Goal: Task Accomplishment & Management: Manage account settings

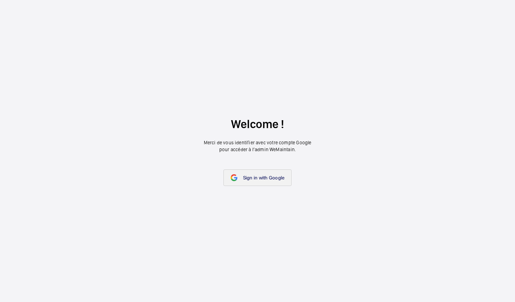
click at [271, 176] on span "Sign in with Google" at bounding box center [264, 178] width 42 height 6
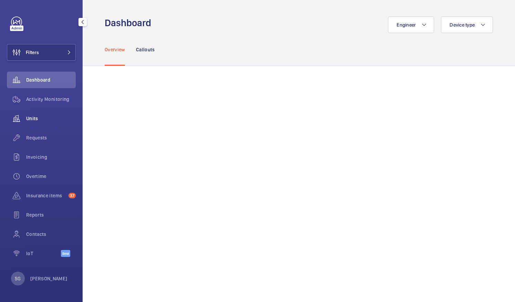
click at [43, 116] on span "Units" at bounding box center [51, 118] width 50 height 7
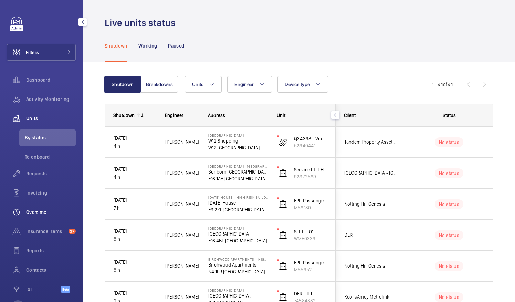
click at [49, 207] on div "Overtime" at bounding box center [41, 212] width 69 height 17
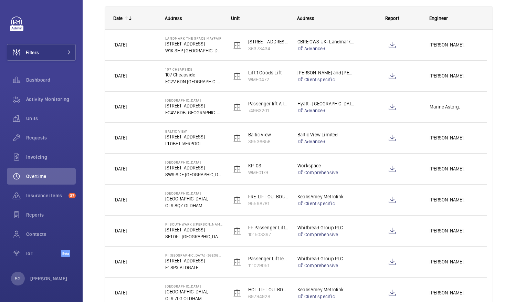
scroll to position [146, 0]
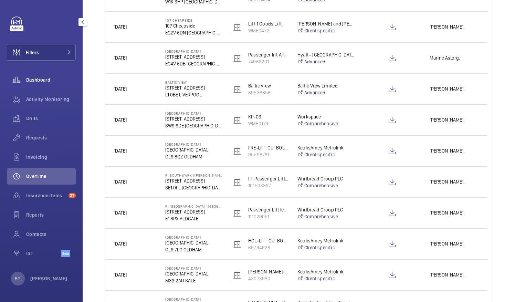
click at [63, 82] on span "Dashboard" at bounding box center [51, 79] width 50 height 7
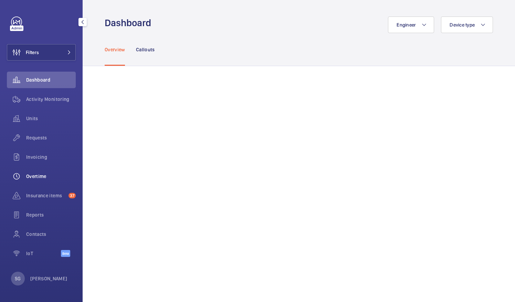
click at [39, 175] on span "Overtime" at bounding box center [51, 176] width 50 height 7
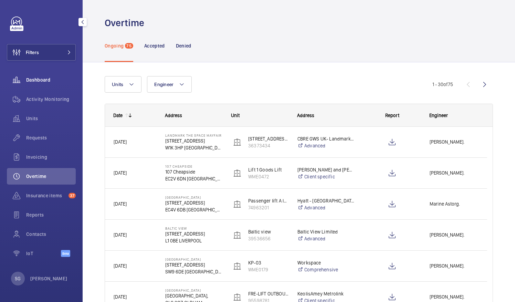
click at [49, 79] on span "Dashboard" at bounding box center [51, 79] width 50 height 7
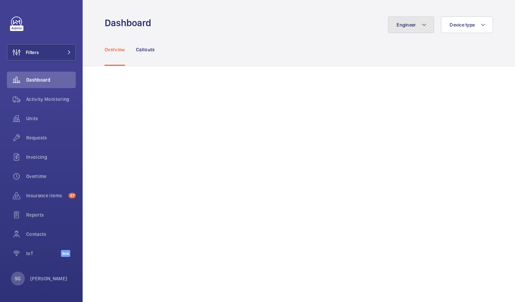
click at [422, 21] on mat-icon at bounding box center [425, 25] width 6 height 8
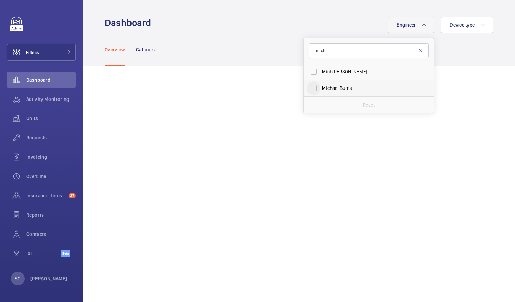
type input "mich"
click at [309, 87] on input "Mich ael Burns" at bounding box center [314, 88] width 14 height 14
click at [310, 86] on input "Mich ael Burns" at bounding box center [314, 88] width 14 height 14
checkbox input "false"
click at [327, 57] on input "mich" at bounding box center [369, 50] width 120 height 14
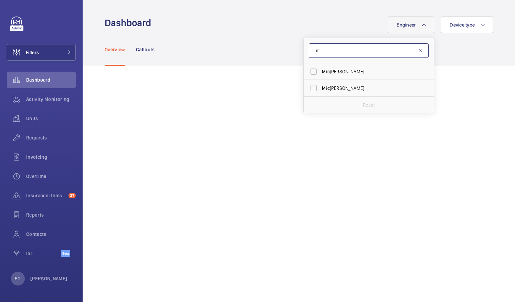
type input "m"
type input "[PERSON_NAME]"
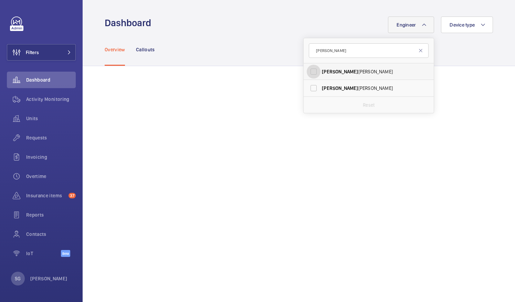
click at [307, 72] on input "[PERSON_NAME]" at bounding box center [314, 72] width 14 height 14
click at [309, 72] on input "[PERSON_NAME]" at bounding box center [314, 72] width 14 height 14
checkbox input "false"
click at [329, 52] on input "[PERSON_NAME]" at bounding box center [369, 50] width 120 height 14
type input "j"
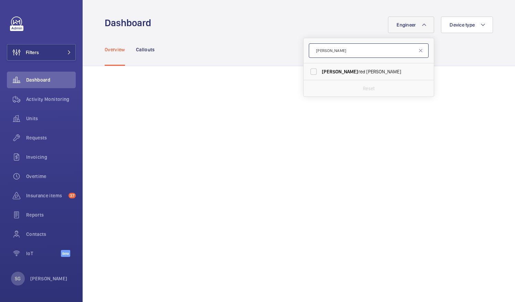
click at [329, 52] on input "[PERSON_NAME]" at bounding box center [369, 50] width 120 height 14
type input "[PERSON_NAME]"
click at [307, 70] on input "[PERSON_NAME]" at bounding box center [314, 72] width 14 height 14
checkbox input "true"
click at [469, 57] on div "Overview Callouts" at bounding box center [299, 49] width 389 height 33
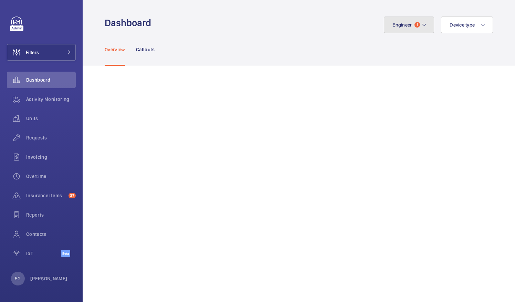
click at [424, 25] on button "Engineer 1" at bounding box center [409, 25] width 50 height 17
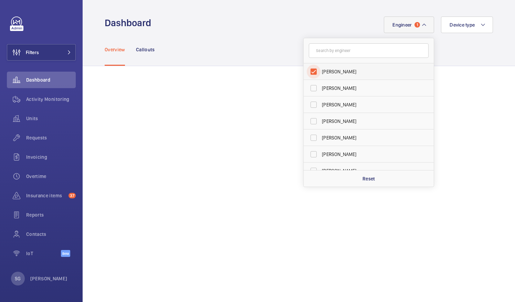
click at [310, 68] on input "[PERSON_NAME]" at bounding box center [314, 72] width 14 height 14
checkbox input "false"
click at [321, 55] on input "text" at bounding box center [369, 50] width 120 height 14
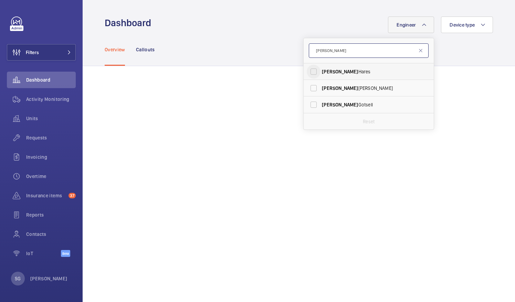
type input "[PERSON_NAME]"
click at [309, 70] on input "[PERSON_NAME]" at bounding box center [314, 72] width 14 height 14
click at [307, 74] on input "[PERSON_NAME]" at bounding box center [314, 72] width 14 height 14
checkbox input "false"
click at [327, 50] on input "[PERSON_NAME]" at bounding box center [369, 50] width 120 height 14
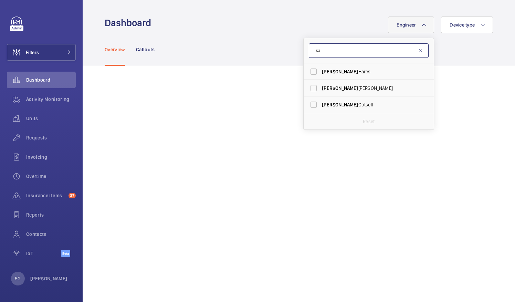
type input "s"
type input "lewi"
click at [308, 106] on input "[PERSON_NAME] s Wormleighton" at bounding box center [314, 105] width 14 height 14
click at [310, 103] on input "[PERSON_NAME] s Wormleighton" at bounding box center [314, 105] width 14 height 14
checkbox input "false"
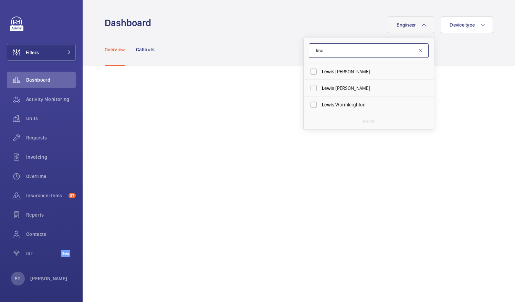
click at [328, 51] on input "lewi" at bounding box center [369, 50] width 120 height 14
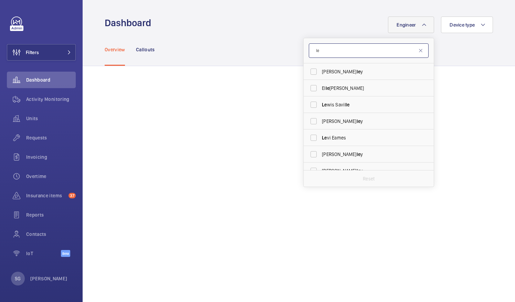
type input "l"
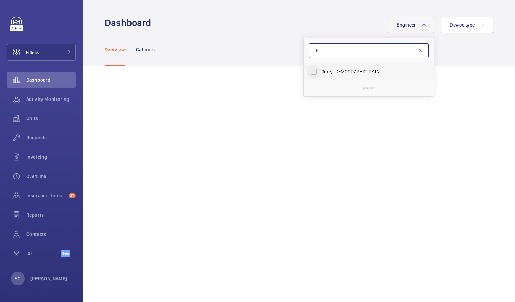
type input "terr"
click at [310, 74] on input "Terr y French" at bounding box center [314, 72] width 14 height 14
click at [308, 73] on input "Terr y French" at bounding box center [314, 72] width 14 height 14
checkbox input "false"
click at [323, 53] on input "terr" at bounding box center [369, 50] width 120 height 14
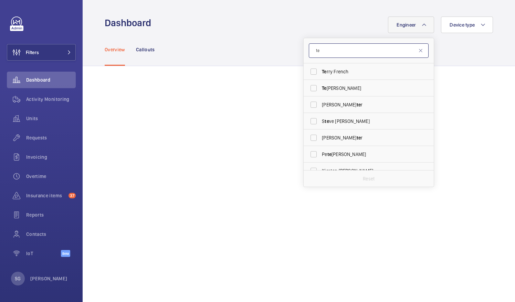
type input "t"
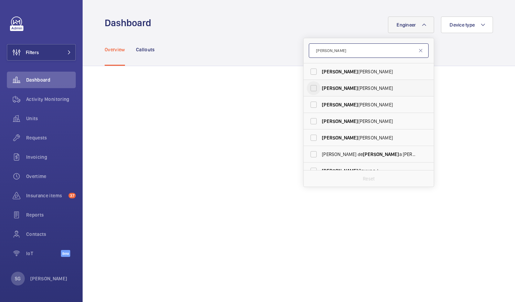
type input "[PERSON_NAME]"
click at [308, 90] on input "[PERSON_NAME]" at bounding box center [314, 88] width 14 height 14
click at [308, 85] on input "[PERSON_NAME]" at bounding box center [314, 88] width 14 height 14
checkbox input "false"
click at [333, 47] on input "[PERSON_NAME]" at bounding box center [369, 50] width 120 height 14
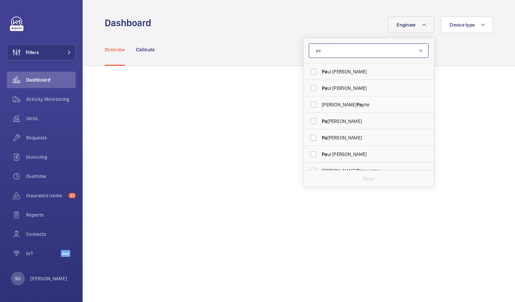
type input "p"
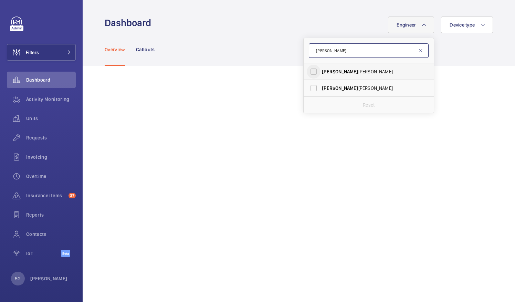
type input "[PERSON_NAME]"
click at [311, 69] on input "[PERSON_NAME]" at bounding box center [314, 72] width 14 height 14
click at [309, 69] on input "[PERSON_NAME]" at bounding box center [314, 72] width 14 height 14
checkbox input "false"
click at [330, 52] on input "[PERSON_NAME]" at bounding box center [369, 50] width 120 height 14
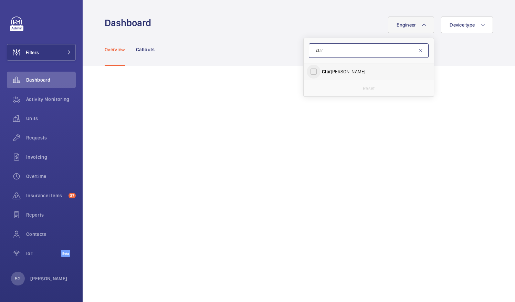
type input "clar"
click at [308, 75] on input "[PERSON_NAME]" at bounding box center [314, 72] width 14 height 14
click at [308, 71] on input "[PERSON_NAME]" at bounding box center [314, 72] width 14 height 14
checkbox input "false"
click at [326, 52] on input "clar" at bounding box center [369, 50] width 120 height 14
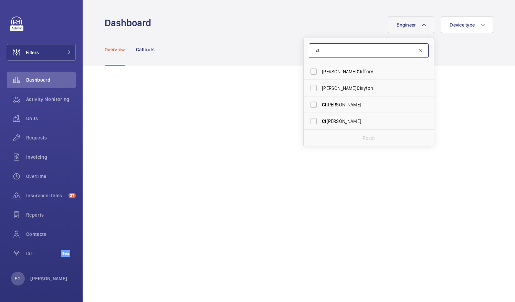
type input "c"
type input "ain"
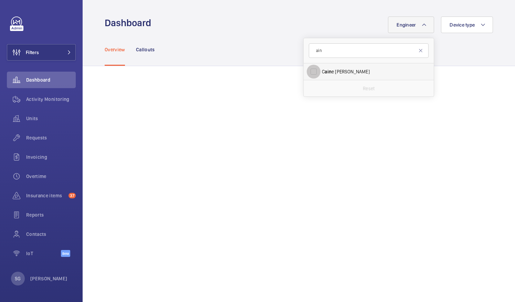
click at [310, 72] on input "C ain e [PERSON_NAME]" at bounding box center [314, 72] width 14 height 14
click at [307, 70] on input "C ain e [PERSON_NAME]" at bounding box center [314, 72] width 14 height 14
checkbox input "false"
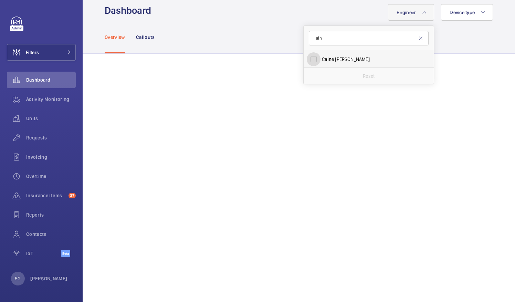
scroll to position [13, 0]
click at [307, 70] on div "Reset" at bounding box center [369, 75] width 130 height 17
click at [371, 34] on input "ain" at bounding box center [369, 37] width 120 height 14
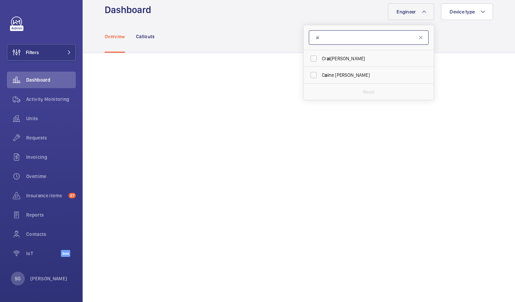
type input "a"
type input "davi"
click at [310, 76] on input "[PERSON_NAME]" at bounding box center [314, 75] width 14 height 14
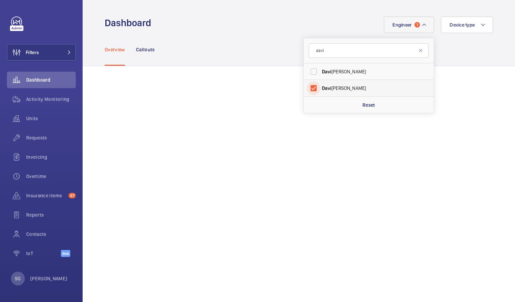
click at [311, 85] on input "[PERSON_NAME]" at bounding box center [314, 88] width 14 height 14
checkbox input "false"
click at [333, 57] on input "davi" at bounding box center [369, 50] width 120 height 14
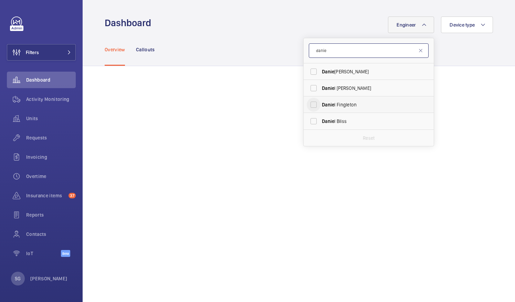
type input "danie"
click at [307, 105] on input "[PERSON_NAME]" at bounding box center [314, 105] width 14 height 14
click at [307, 107] on input "[PERSON_NAME]" at bounding box center [314, 105] width 14 height 14
checkbox input "false"
click at [339, 48] on input "danie" at bounding box center [369, 50] width 120 height 14
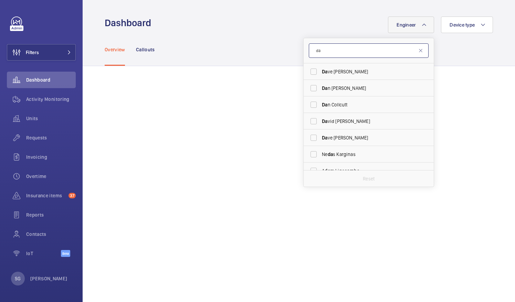
type input "d"
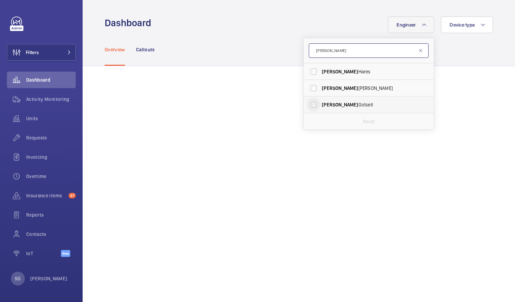
type input "[PERSON_NAME]"
click at [309, 104] on input "[PERSON_NAME]" at bounding box center [314, 105] width 14 height 14
checkbox input "true"
click at [418, 50] on mat-icon at bounding box center [421, 51] width 6 height 6
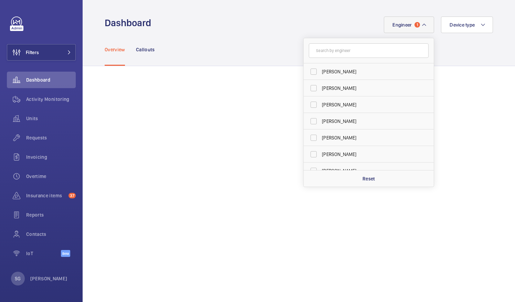
click at [448, 41] on div "Overview Callouts" at bounding box center [299, 49] width 389 height 33
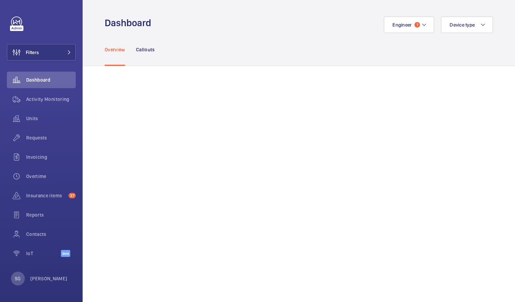
click at [425, 14] on wm-front-admin-header "Dashboard Engineer 1 Device type" at bounding box center [299, 16] width 433 height 33
click at [420, 27] on button "Engineer 1" at bounding box center [409, 25] width 50 height 17
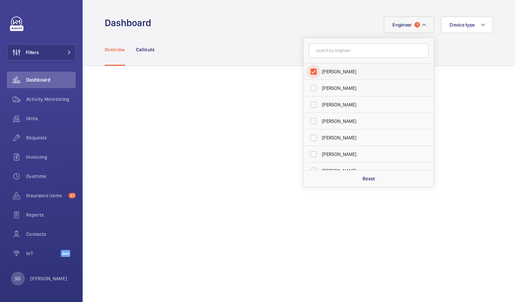
click at [315, 70] on input "[PERSON_NAME]" at bounding box center [314, 72] width 14 height 14
checkbox input "false"
click at [327, 45] on input "text" at bounding box center [369, 50] width 120 height 14
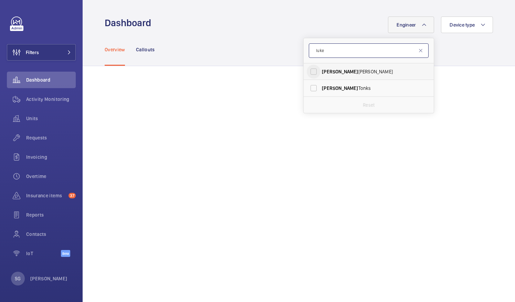
type input "luke"
click at [316, 69] on input "[PERSON_NAME]" at bounding box center [314, 72] width 14 height 14
checkbox input "true"
click at [475, 54] on div "Overview Callouts" at bounding box center [299, 49] width 389 height 33
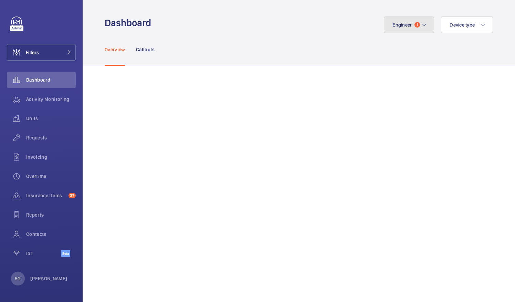
click at [424, 27] on button "Engineer 1" at bounding box center [409, 25] width 50 height 17
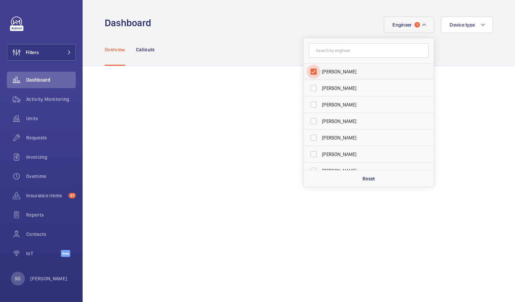
click at [311, 71] on input "[PERSON_NAME]" at bounding box center [314, 72] width 14 height 14
checkbox input "false"
click at [336, 51] on input "text" at bounding box center [369, 50] width 120 height 14
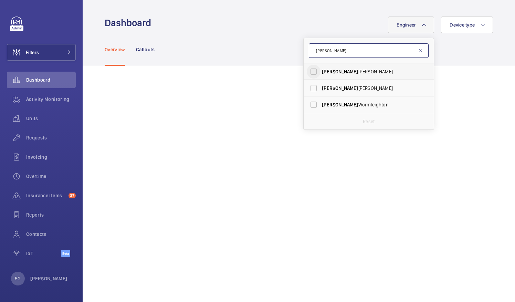
type input "[PERSON_NAME]"
click at [307, 71] on input "[PERSON_NAME]" at bounding box center [314, 72] width 14 height 14
click at [307, 72] on input "[PERSON_NAME]" at bounding box center [314, 72] width 14 height 14
checkbox input "false"
click at [324, 53] on input "[PERSON_NAME]" at bounding box center [369, 50] width 120 height 14
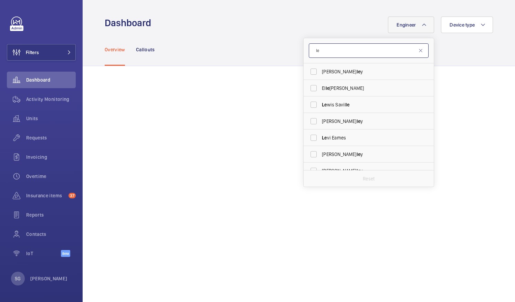
type input "l"
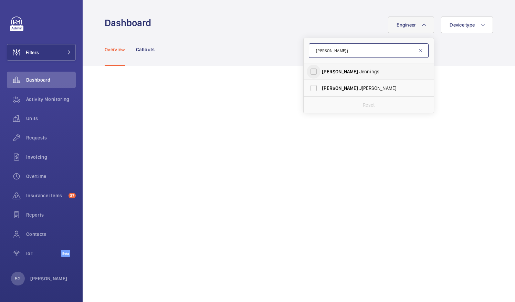
type input "[PERSON_NAME] j"
click at [312, 68] on input "[PERSON_NAME]" at bounding box center [314, 72] width 14 height 14
click at [308, 72] on input "[PERSON_NAME]" at bounding box center [314, 72] width 14 height 14
checkbox input "false"
click at [332, 49] on input "[PERSON_NAME] j" at bounding box center [369, 50] width 120 height 14
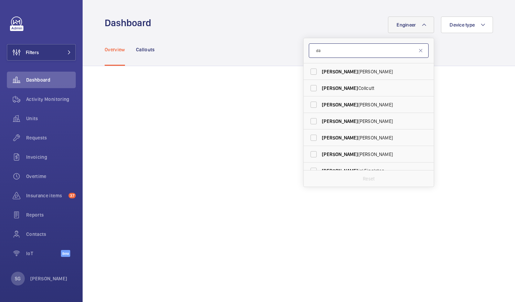
type input "d"
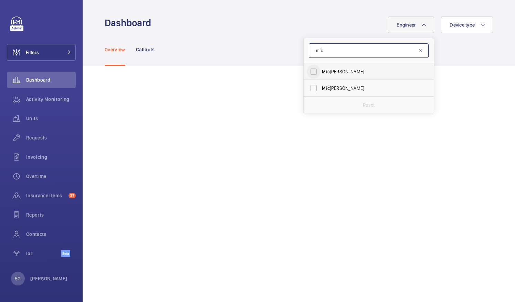
type input "mic"
click at [307, 72] on input "[PERSON_NAME]" at bounding box center [314, 72] width 14 height 14
click at [309, 70] on input "[PERSON_NAME]" at bounding box center [314, 72] width 14 height 14
checkbox input "false"
click at [325, 52] on input "mic" at bounding box center [369, 50] width 120 height 14
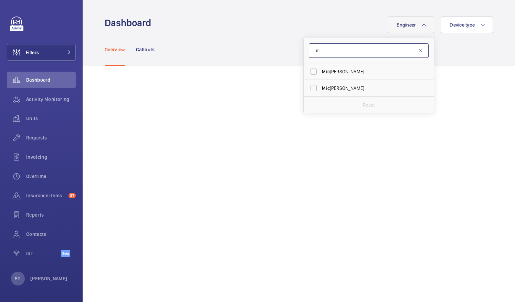
type input "m"
type input "[PERSON_NAME]"
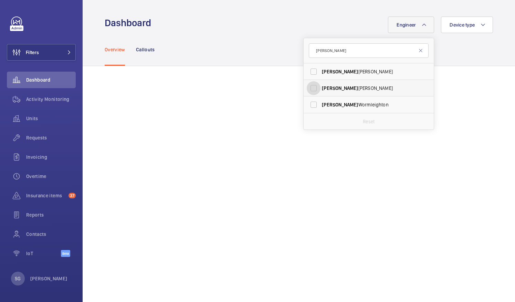
click at [310, 85] on input "[PERSON_NAME]" at bounding box center [314, 88] width 14 height 14
click at [307, 87] on input "[PERSON_NAME]" at bounding box center [314, 88] width 14 height 14
checkbox input "false"
click at [333, 54] on input "[PERSON_NAME]" at bounding box center [369, 50] width 120 height 14
type input "l"
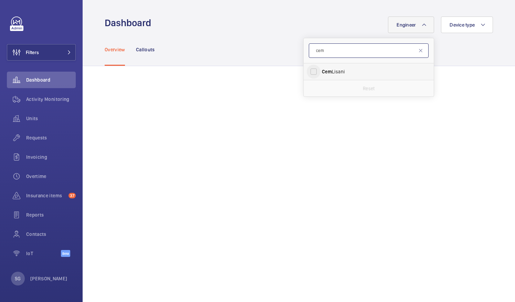
type input "cem"
click at [308, 70] on input "[PERSON_NAME]" at bounding box center [314, 72] width 14 height 14
click at [312, 70] on input "[PERSON_NAME]" at bounding box center [314, 72] width 14 height 14
checkbox input "false"
click at [330, 48] on input "cem" at bounding box center [369, 50] width 120 height 14
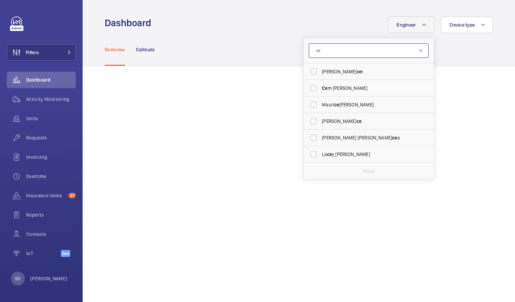
type input "c"
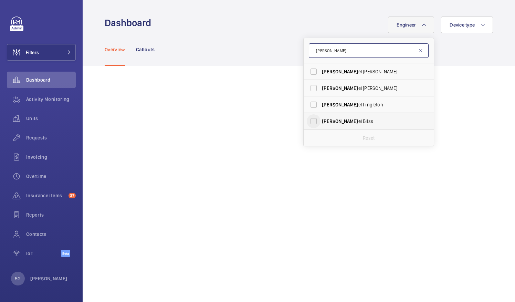
type input "[PERSON_NAME]"
click at [308, 123] on input "[PERSON_NAME]" at bounding box center [314, 121] width 14 height 14
checkbox input "true"
click at [472, 57] on div "Overview Callouts" at bounding box center [299, 49] width 389 height 33
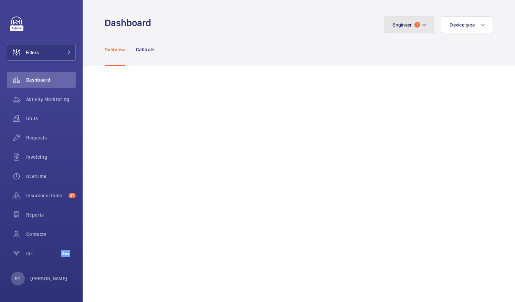
click at [415, 24] on span "1" at bounding box center [418, 25] width 6 height 6
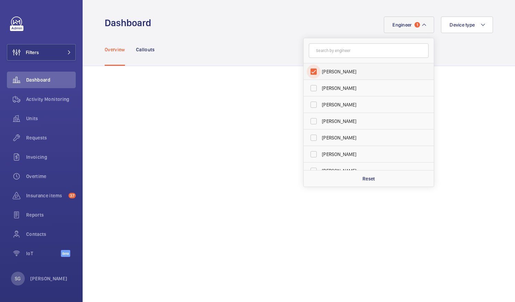
click at [309, 71] on input "[PERSON_NAME]" at bounding box center [314, 72] width 14 height 14
checkbox input "false"
click at [331, 52] on input "text" at bounding box center [369, 50] width 120 height 14
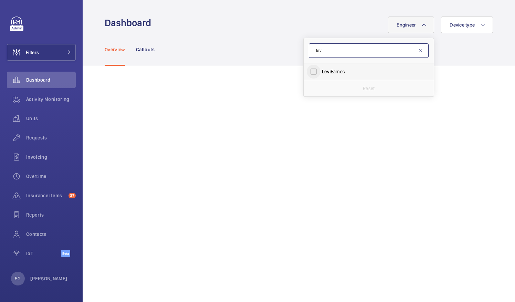
type input "levi"
click at [308, 71] on input "[PERSON_NAME]" at bounding box center [314, 72] width 14 height 14
click at [312, 72] on input "[PERSON_NAME]" at bounding box center [314, 72] width 14 height 14
checkbox input "false"
click at [340, 49] on input "levi" at bounding box center [369, 50] width 120 height 14
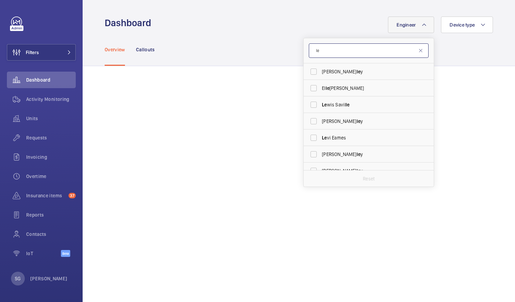
type input "l"
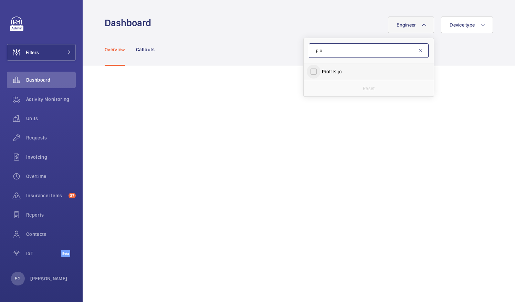
type input "pio"
click at [310, 74] on input "[PERSON_NAME]" at bounding box center [314, 72] width 14 height 14
checkbox input "true"
click at [418, 51] on mat-icon at bounding box center [421, 51] width 6 height 6
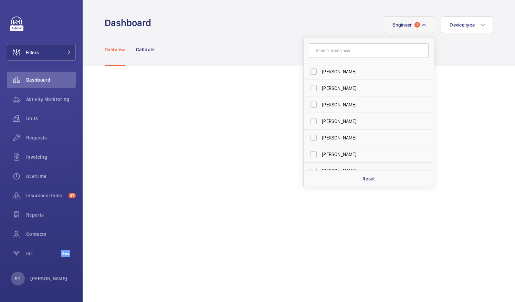
click at [471, 62] on div "Overview Callouts" at bounding box center [299, 49] width 389 height 33
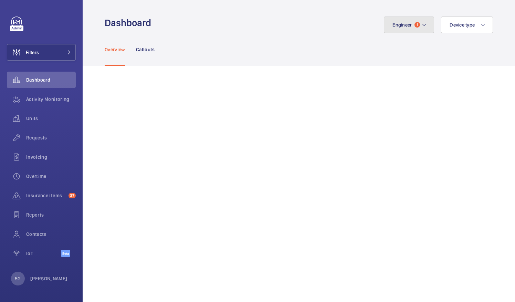
click at [415, 26] on span "1" at bounding box center [418, 25] width 6 height 6
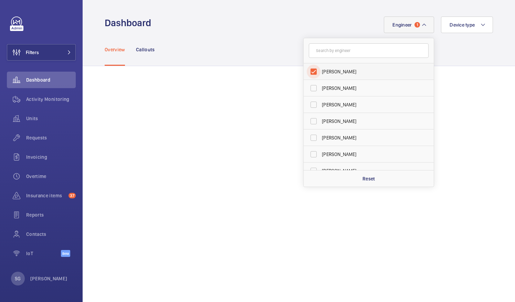
click at [308, 68] on input "[PERSON_NAME]" at bounding box center [314, 72] width 14 height 14
checkbox input "false"
click at [326, 45] on input "text" at bounding box center [369, 50] width 120 height 14
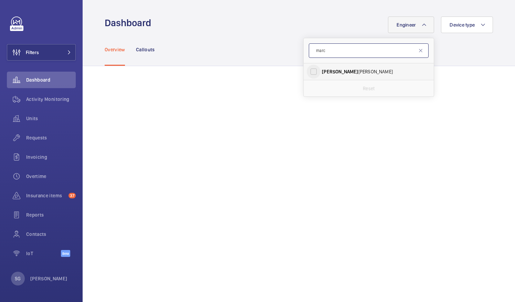
type input "marc"
click at [309, 69] on input "[PERSON_NAME]" at bounding box center [314, 72] width 14 height 14
click at [307, 71] on input "[PERSON_NAME]" at bounding box center [314, 72] width 14 height 14
checkbox input "false"
click at [342, 49] on input "marc" at bounding box center [369, 50] width 120 height 14
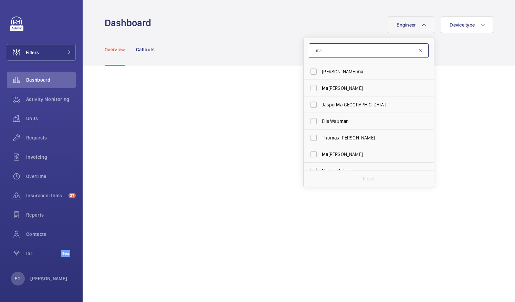
type input "m"
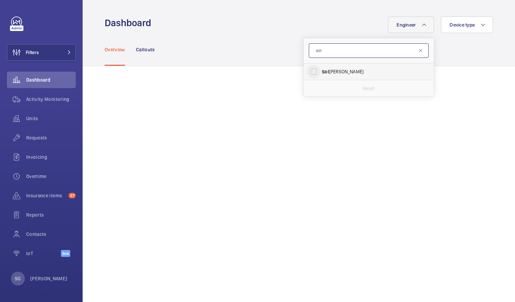
type input "sol"
click at [310, 74] on input "Sol [PERSON_NAME]" at bounding box center [314, 72] width 14 height 14
click at [310, 67] on input "Sol [PERSON_NAME]" at bounding box center [314, 72] width 14 height 14
checkbox input "false"
click at [327, 50] on input "sol" at bounding box center [369, 50] width 120 height 14
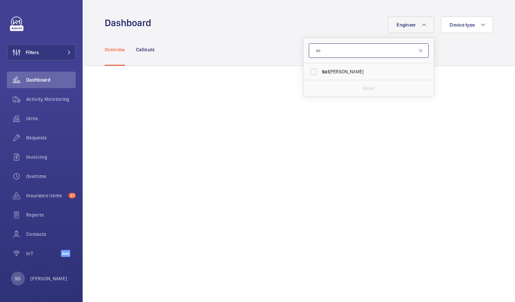
type input "s"
type input "[PERSON_NAME]"
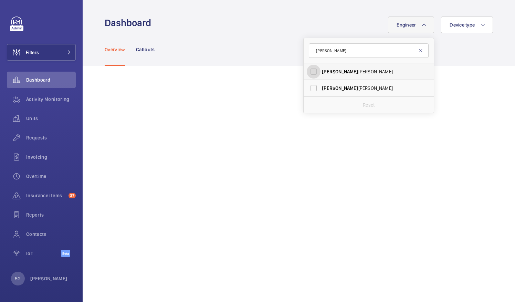
click at [309, 69] on input "[PERSON_NAME]" at bounding box center [314, 72] width 14 height 14
click at [309, 74] on input "[PERSON_NAME]" at bounding box center [314, 72] width 14 height 14
checkbox input "false"
click at [335, 50] on input "[PERSON_NAME]" at bounding box center [369, 50] width 120 height 14
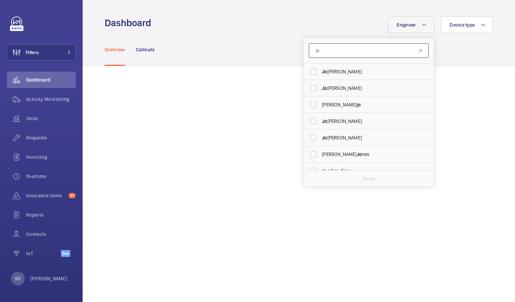
type input "j"
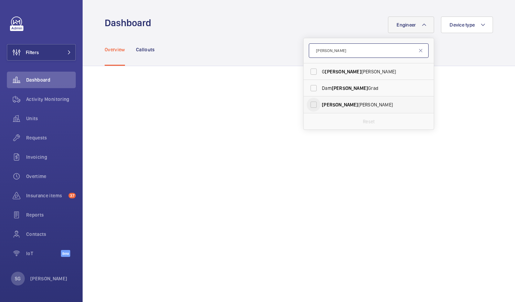
type input "[PERSON_NAME]"
click at [309, 104] on input "[PERSON_NAME]" at bounding box center [314, 105] width 14 height 14
click at [307, 101] on input "[PERSON_NAME]" at bounding box center [314, 105] width 14 height 14
checkbox input "false"
click at [362, 53] on input "[PERSON_NAME]" at bounding box center [369, 50] width 120 height 14
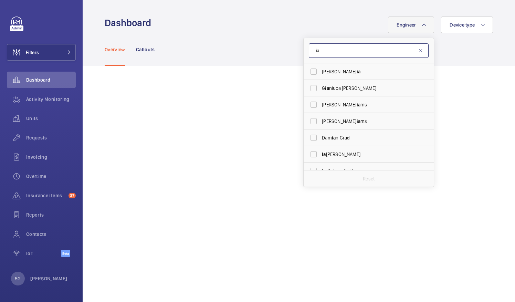
type input "i"
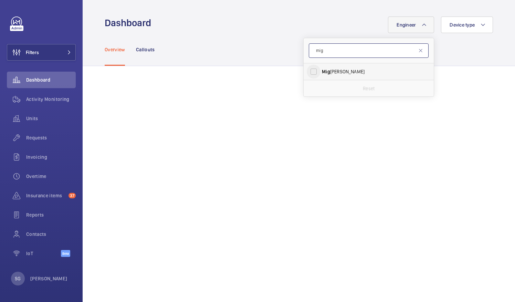
type input "mig"
click at [311, 77] on input "[PERSON_NAME]" at bounding box center [314, 72] width 14 height 14
click at [309, 72] on input "[PERSON_NAME]" at bounding box center [314, 72] width 14 height 14
checkbox input "false"
click at [339, 51] on input "mig" at bounding box center [369, 50] width 120 height 14
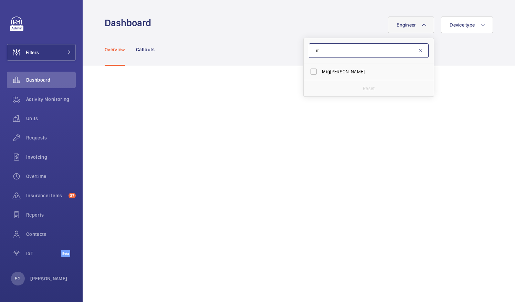
type input "m"
type input "rog"
click at [311, 69] on input "Rog [PERSON_NAME]" at bounding box center [314, 72] width 14 height 14
click at [309, 72] on input "Rog [PERSON_NAME]" at bounding box center [314, 72] width 14 height 14
checkbox input "false"
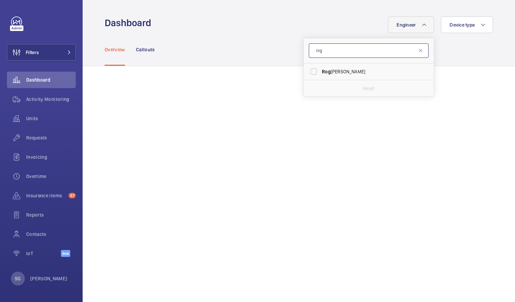
click at [327, 54] on input "rog" at bounding box center [369, 50] width 120 height 14
type input "r"
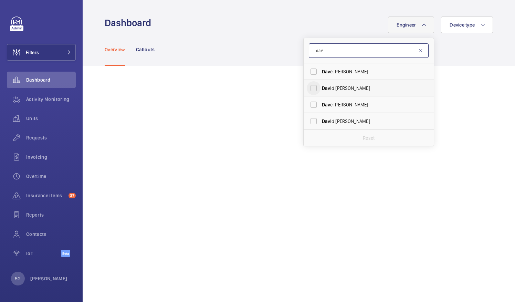
type input "dav"
click at [308, 87] on input "Dav id [PERSON_NAME]" at bounding box center [314, 88] width 14 height 14
click at [307, 88] on input "Dav id [PERSON_NAME]" at bounding box center [314, 88] width 14 height 14
checkbox input "false"
click at [339, 48] on input "dav" at bounding box center [369, 50] width 120 height 14
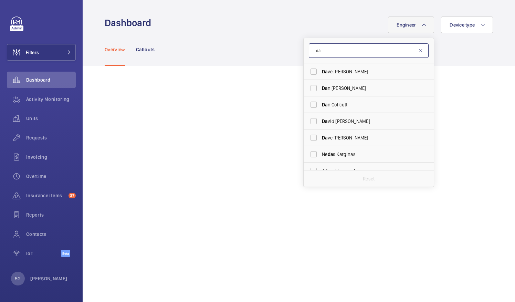
type input "d"
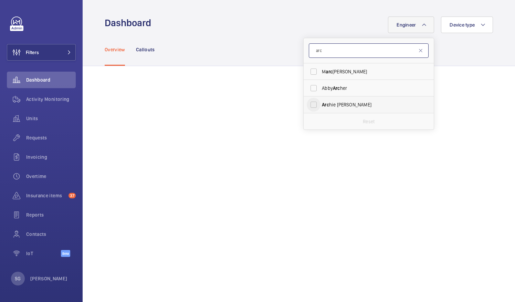
type input "arc"
click at [307, 105] on input "Arc hie [PERSON_NAME]" at bounding box center [314, 105] width 14 height 14
click at [310, 103] on input "Arc hie [PERSON_NAME]" at bounding box center [314, 105] width 14 height 14
checkbox input "false"
click at [343, 49] on input "arc" at bounding box center [369, 50] width 120 height 14
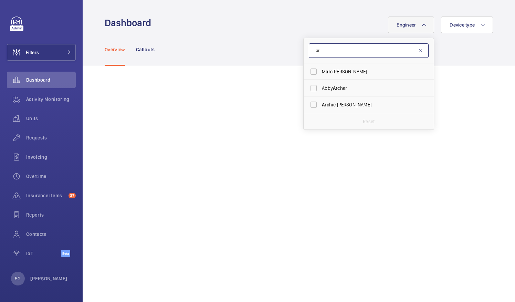
type input "a"
type input "gian"
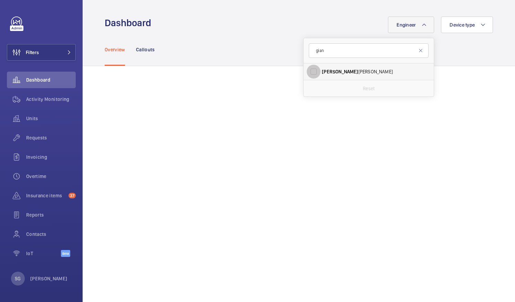
click at [307, 68] on input "[PERSON_NAME]" at bounding box center [314, 72] width 14 height 14
click at [311, 70] on input "[PERSON_NAME]" at bounding box center [314, 72] width 14 height 14
checkbox input "false"
click at [324, 52] on input "gian" at bounding box center [369, 50] width 120 height 14
type input "g"
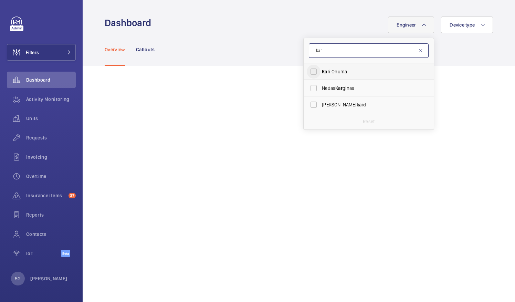
type input "kar"
click at [310, 72] on input "Kar i Onuma" at bounding box center [314, 72] width 14 height 14
click at [313, 66] on input "Kar i Onuma" at bounding box center [314, 72] width 14 height 14
checkbox input "false"
click at [326, 53] on input "kar" at bounding box center [369, 50] width 120 height 14
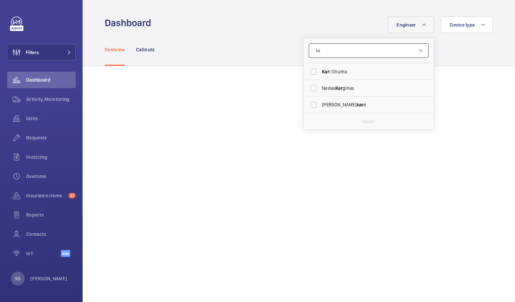
type input "k"
type input "mark"
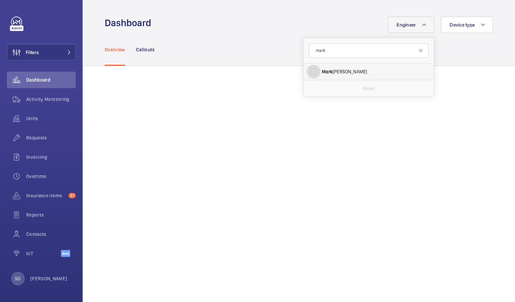
click at [308, 67] on input "[PERSON_NAME]" at bounding box center [314, 72] width 14 height 14
checkbox input "true"
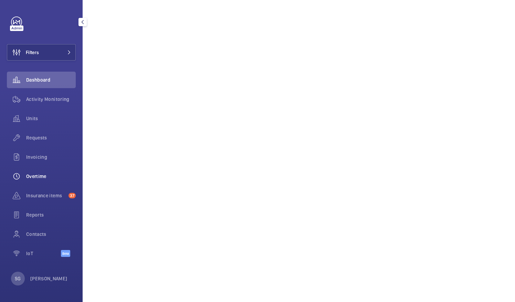
click at [53, 182] on div "Overtime" at bounding box center [41, 176] width 69 height 17
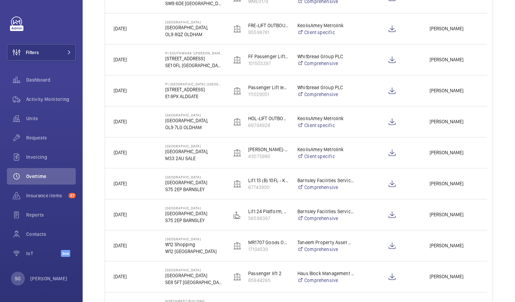
scroll to position [272, 0]
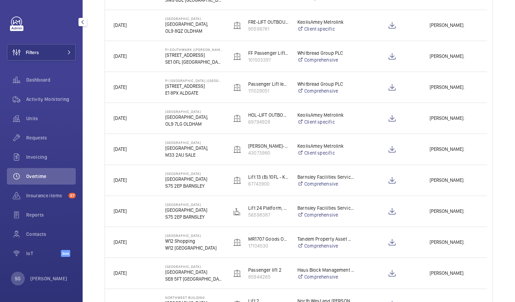
click at [55, 174] on span "Overtime" at bounding box center [51, 176] width 50 height 7
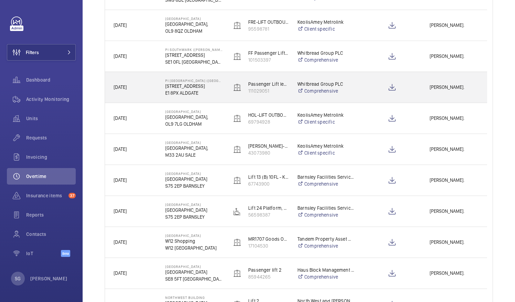
click at [427, 87] on div "[PERSON_NAME]." at bounding box center [454, 87] width 65 height 22
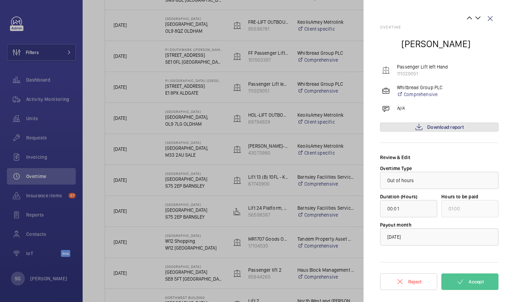
click at [433, 126] on span "Download report" at bounding box center [446, 127] width 37 height 6
click at [485, 281] on button "Accept" at bounding box center [470, 282] width 57 height 17
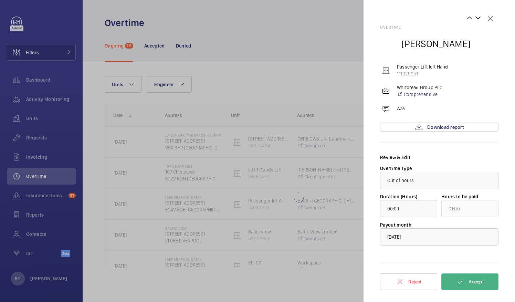
scroll to position [0, 0]
click at [490, 21] on wm-front-icon-button at bounding box center [490, 18] width 17 height 17
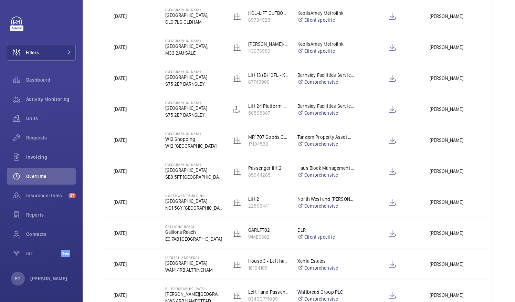
scroll to position [344, 0]
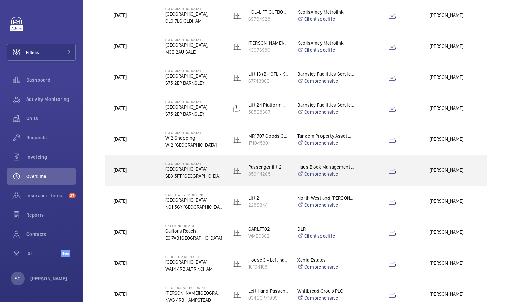
click at [457, 163] on div "[PERSON_NAME]." at bounding box center [454, 171] width 65 height 22
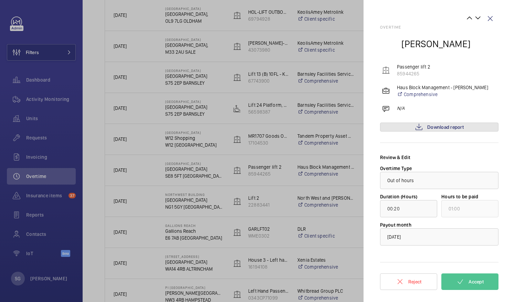
click at [462, 128] on span "Download report" at bounding box center [446, 127] width 37 height 6
click at [478, 288] on button "Accept" at bounding box center [470, 282] width 57 height 17
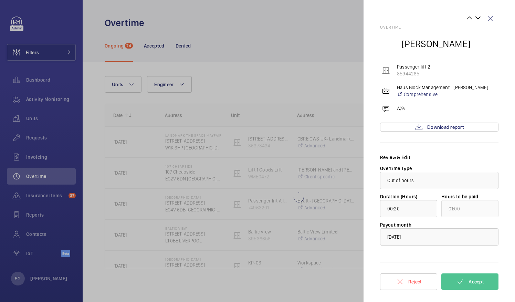
scroll to position [0, 0]
click at [490, 15] on wm-front-icon-button at bounding box center [490, 18] width 17 height 17
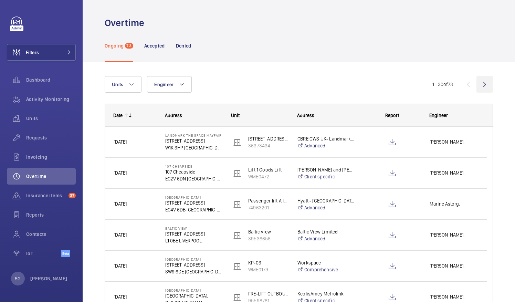
click at [478, 83] on wm-front-icon-button at bounding box center [485, 84] width 17 height 17
click at [481, 83] on wm-front-icon-button at bounding box center [485, 84] width 17 height 17
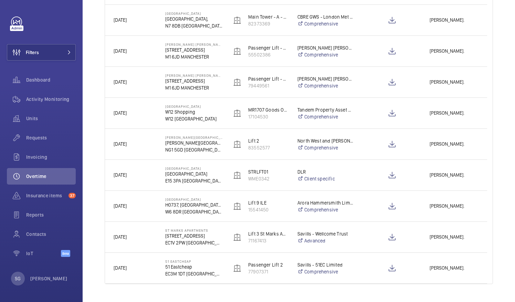
scroll to position [261, 0]
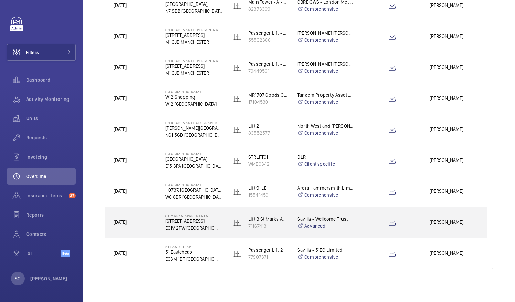
click at [380, 221] on div at bounding box center [392, 222] width 57 height 17
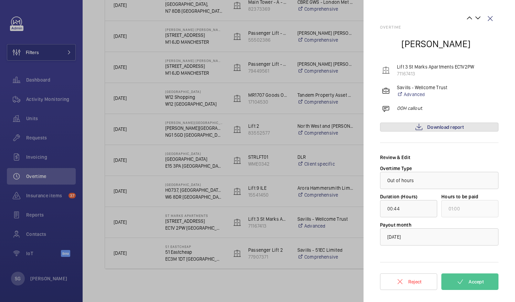
click at [406, 128] on link "Download report" at bounding box center [439, 127] width 119 height 9
click at [493, 17] on wm-front-icon-button at bounding box center [490, 18] width 17 height 17
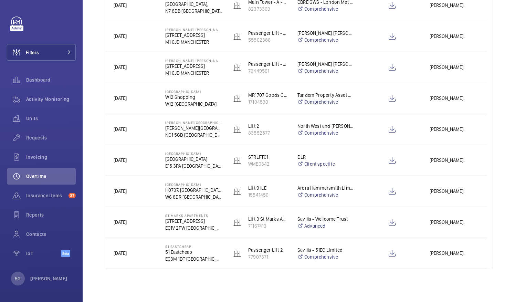
scroll to position [0, 0]
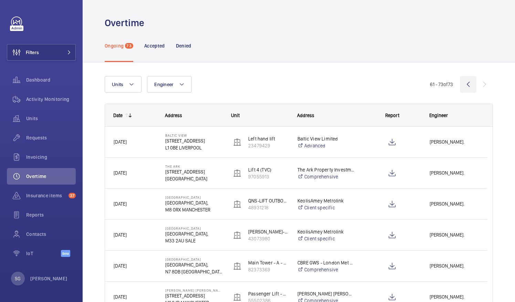
click at [463, 85] on wm-front-icon-button at bounding box center [468, 84] width 17 height 17
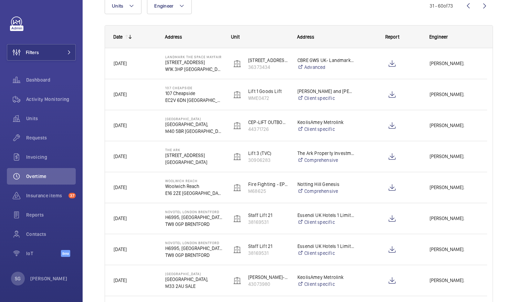
scroll to position [98, 0]
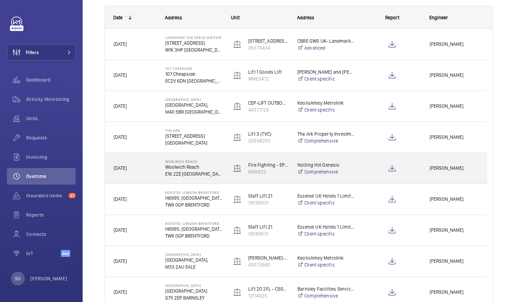
click at [438, 163] on div "[PERSON_NAME]." at bounding box center [454, 168] width 65 height 22
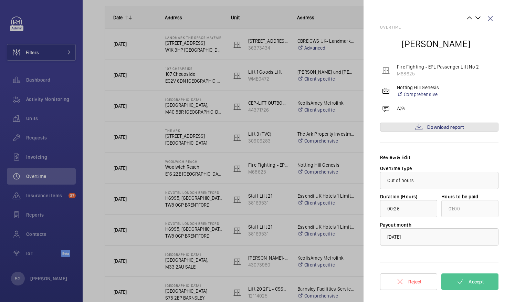
click at [444, 123] on link "Download report" at bounding box center [439, 127] width 119 height 9
click at [473, 283] on span "Accept" at bounding box center [476, 282] width 15 height 6
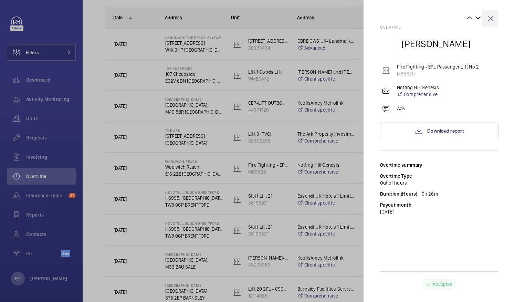
click at [493, 19] on wm-front-icon-button at bounding box center [490, 18] width 17 height 17
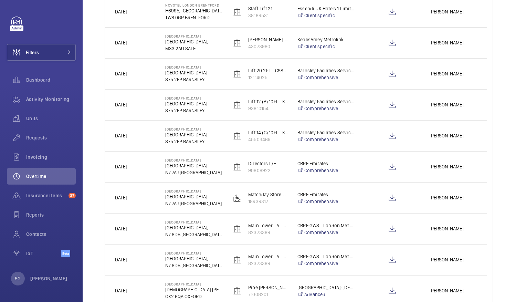
scroll to position [0, 0]
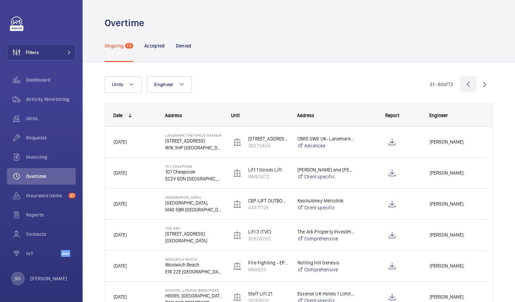
click at [460, 88] on wm-front-icon-button at bounding box center [468, 84] width 17 height 17
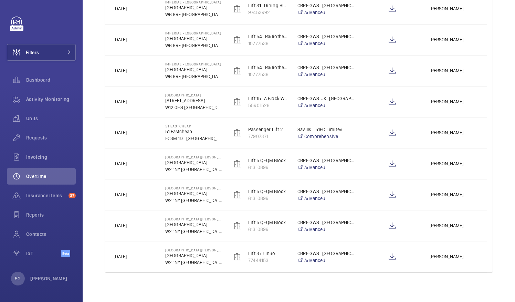
scroll to position [788, 0]
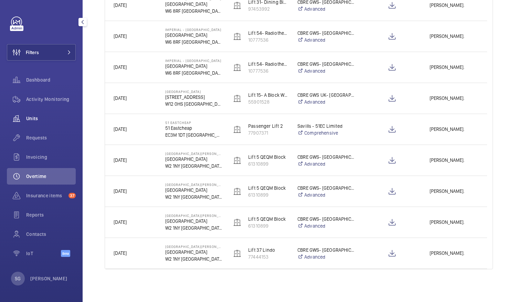
click at [45, 116] on span "Units" at bounding box center [51, 118] width 50 height 7
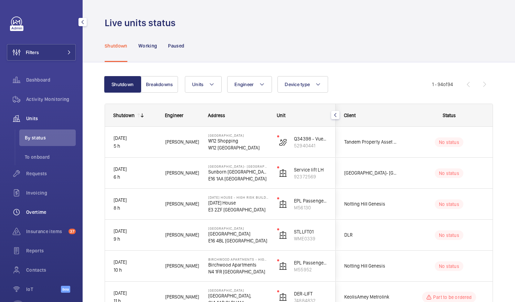
click at [52, 219] on div "Overtime" at bounding box center [41, 212] width 69 height 17
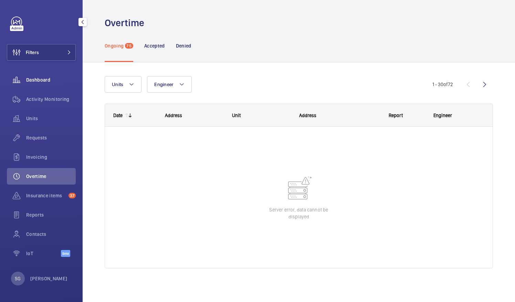
click at [35, 82] on span "Dashboard" at bounding box center [51, 79] width 50 height 7
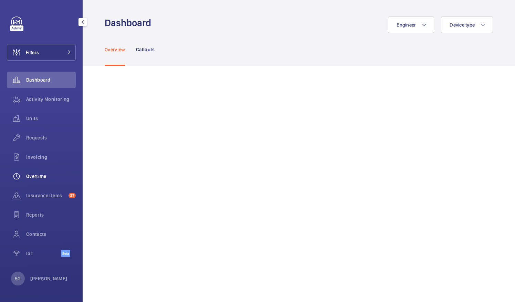
click at [48, 174] on span "Overtime" at bounding box center [51, 176] width 50 height 7
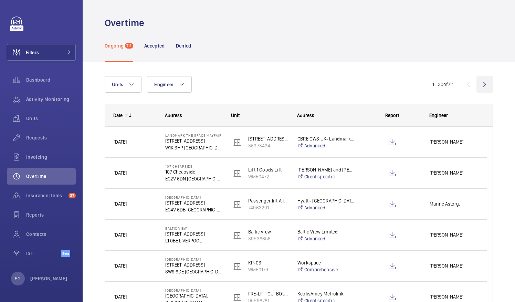
click at [482, 83] on wm-front-icon-button at bounding box center [485, 84] width 17 height 17
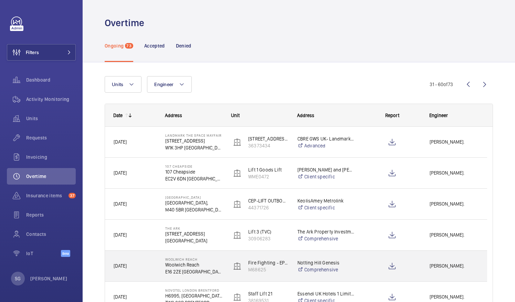
click at [447, 266] on span "[PERSON_NAME]." at bounding box center [454, 266] width 49 height 8
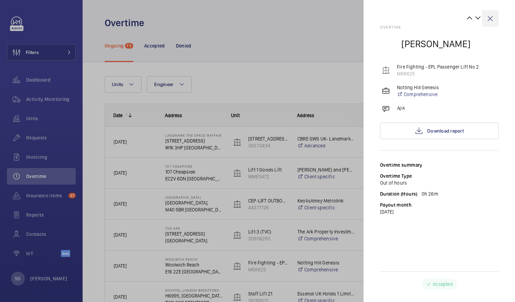
click at [489, 16] on wm-front-icon-button at bounding box center [490, 18] width 17 height 17
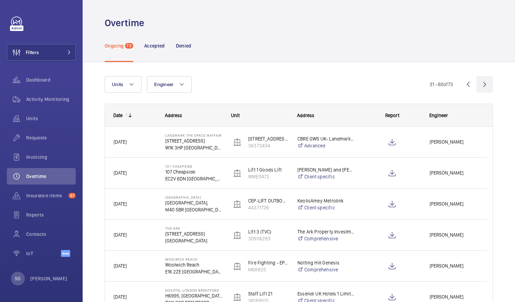
click at [477, 84] on wm-front-icon-button at bounding box center [485, 84] width 17 height 17
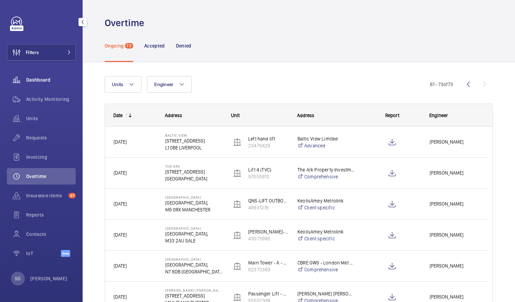
click at [39, 77] on span "Dashboard" at bounding box center [51, 79] width 50 height 7
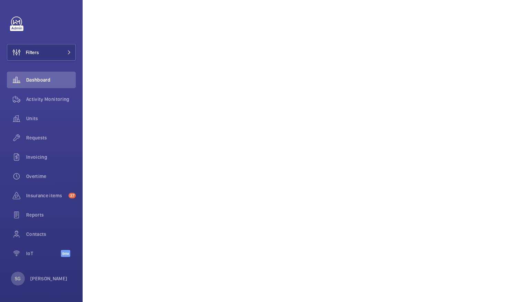
scroll to position [221, 0]
click at [49, 50] on button "Filters" at bounding box center [41, 52] width 69 height 17
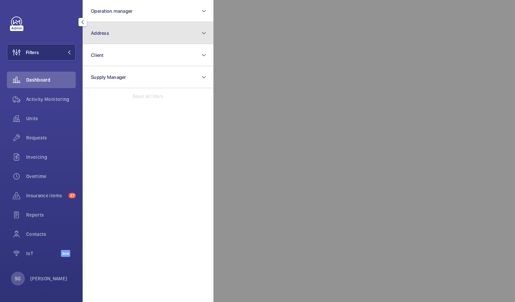
click at [136, 32] on button "Address" at bounding box center [148, 33] width 131 height 22
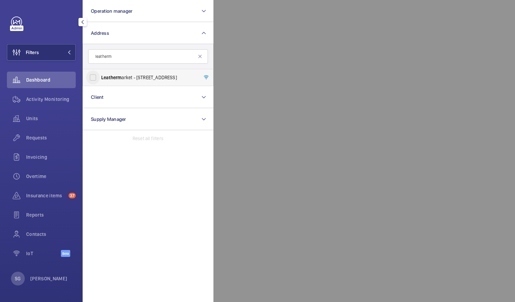
type input "leatherm"
click at [92, 76] on input "Leatherm arket - 11/13 Weston Street,, LONDON SE1 3ER" at bounding box center [93, 78] width 14 height 14
checkbox input "true"
click at [305, 44] on div at bounding box center [471, 151] width 515 height 302
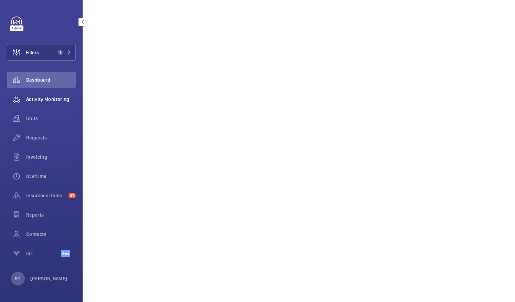
click at [43, 105] on div "Activity Monitoring" at bounding box center [41, 99] width 69 height 17
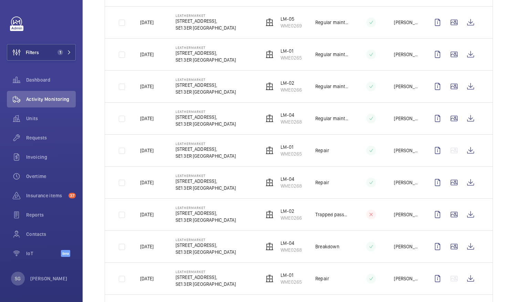
scroll to position [642, 0]
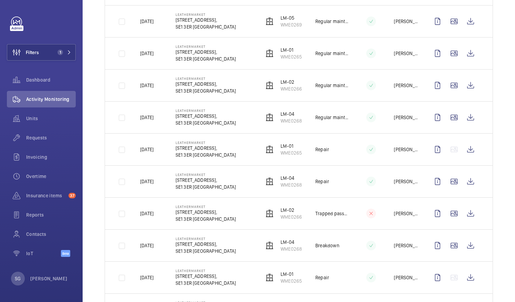
click at [354, 140] on td at bounding box center [366, 149] width 34 height 32
click at [467, 144] on wm-front-icon-button at bounding box center [471, 149] width 17 height 17
click at [48, 83] on span "Dashboard" at bounding box center [51, 79] width 50 height 7
